Goal: Task Accomplishment & Management: Complete application form

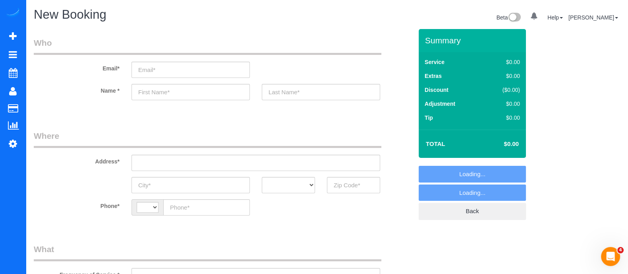
select select "string:[GEOGRAPHIC_DATA]"
select select "object:1074"
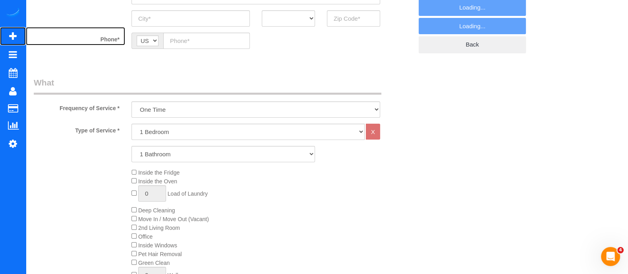
scroll to position [165, 0]
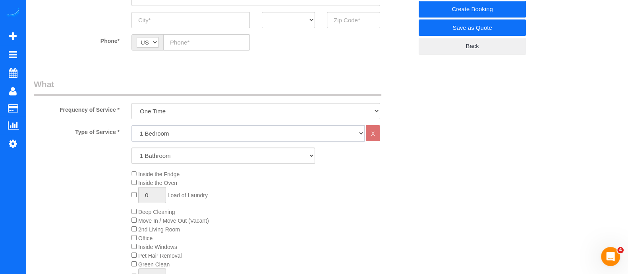
click at [300, 128] on select "1 Bedroom 2 Bedrooms 3 Bedrooms 4 Bedrooms 5 Bedrooms 6 Bedrooms" at bounding box center [247, 133] width 233 height 16
select select "2"
click at [131, 125] on select "1 Bedroom 2 Bedrooms 3 Bedrooms 4 Bedrooms 5 Bedrooms 6 Bedrooms" at bounding box center [247, 133] width 233 height 16
click at [201, 157] on select "1 Bathroom 2 Bathrooms 3 Bathrooms 4 Bathrooms 5 Bathrooms 6 Bathrooms" at bounding box center [222, 155] width 183 height 16
select select "2"
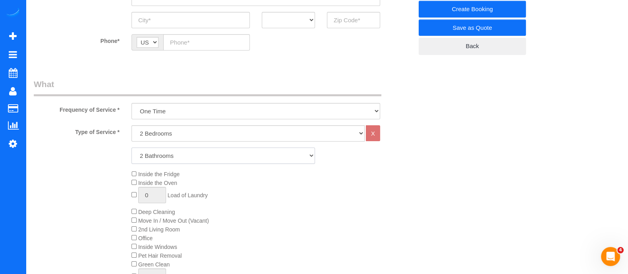
click at [131, 147] on select "1 Bathroom 2 Bathrooms 3 Bathrooms 4 Bathrooms 5 Bathrooms 6 Bathrooms" at bounding box center [222, 155] width 183 height 16
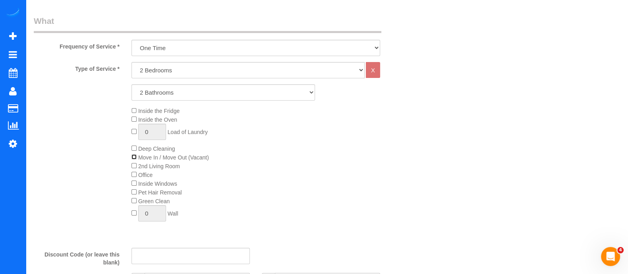
scroll to position [231, 0]
